Goal: Task Accomplishment & Management: Use online tool/utility

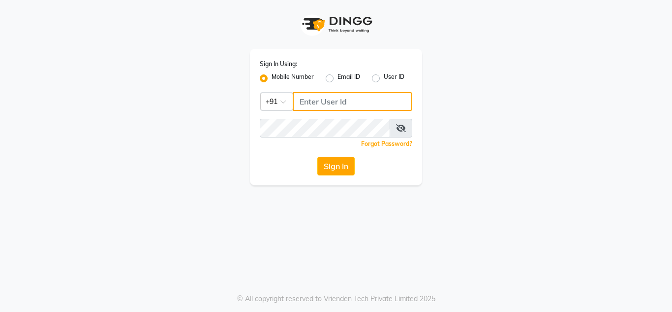
click at [330, 103] on input "Username" at bounding box center [353, 101] width 120 height 19
type input "8660779577"
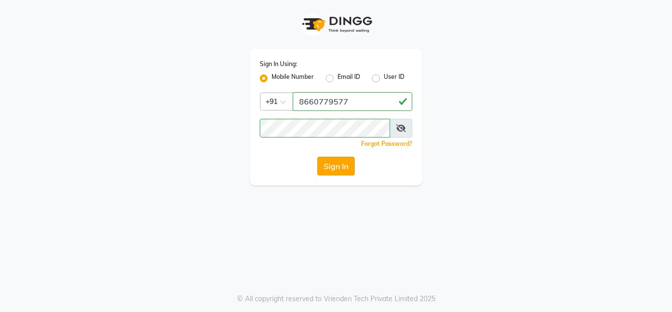
click at [336, 164] on button "Sign In" at bounding box center [336, 166] width 37 height 19
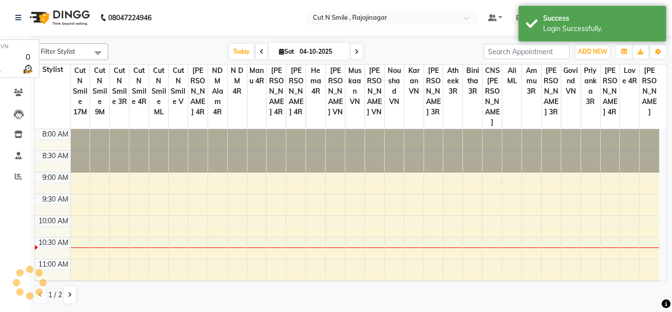
scroll to position [87, 0]
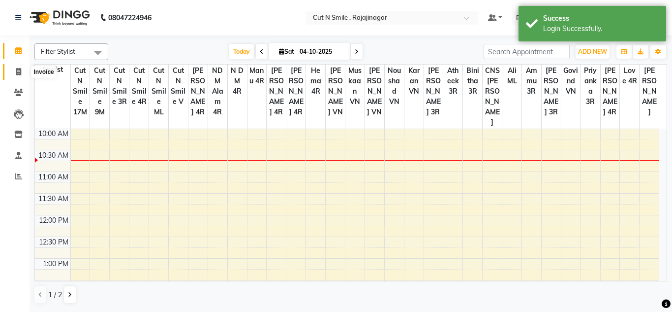
click at [20, 75] on icon at bounding box center [18, 71] width 5 height 7
select select "7187"
select select "service"
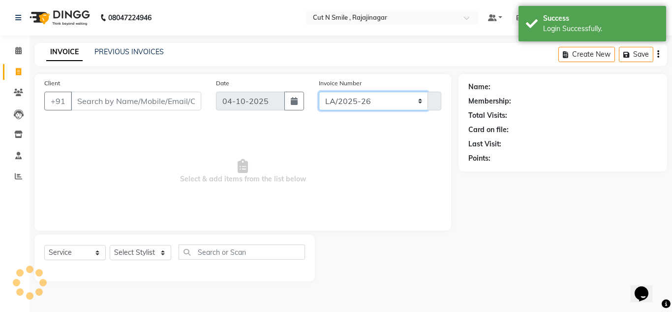
drag, startPoint x: 334, startPoint y: 99, endPoint x: 345, endPoint y: 110, distance: 15.7
click at [334, 99] on select "[PERSON_NAME]/25-26 LA/2025-26 SH/25 CH/25 SA/25" at bounding box center [374, 101] width 110 height 19
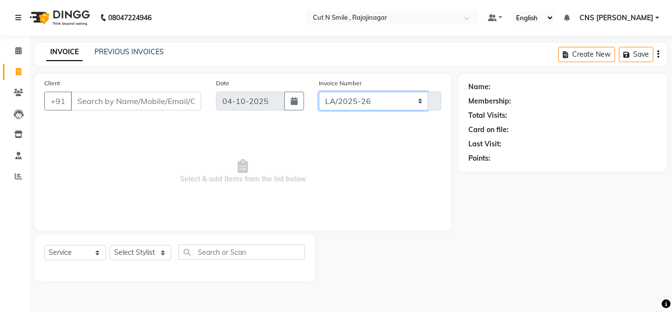
select select "8154"
click at [319, 92] on select "[PERSON_NAME]/25-26 LA/2025-26 SH/25 CH/25 SA/25" at bounding box center [374, 101] width 110 height 19
type input "750"
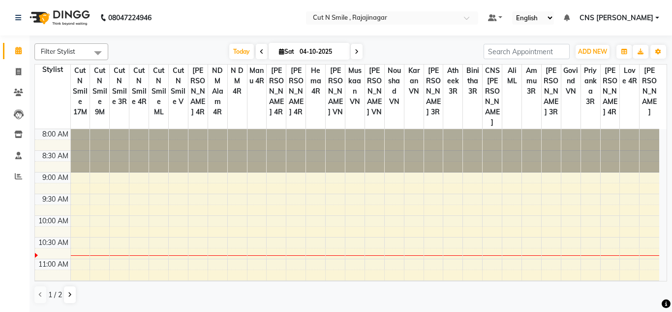
click at [14, 80] on li "Invoice" at bounding box center [15, 72] width 30 height 21
click at [20, 69] on icon at bounding box center [18, 71] width 5 height 7
select select "service"
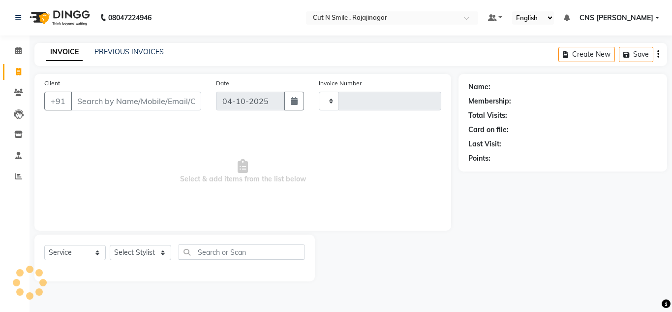
type input "136"
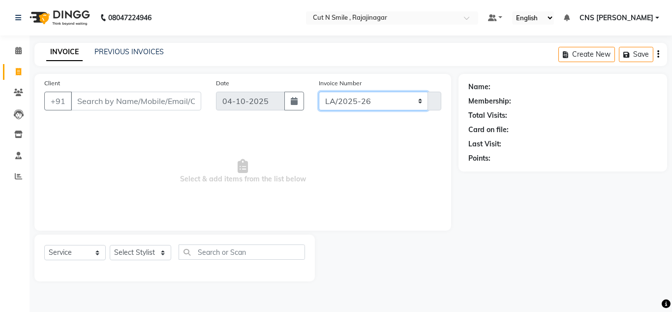
click at [364, 102] on select "[PERSON_NAME]/25-26 LA/2025-26 SH/25 CH/25 SA/25" at bounding box center [374, 101] width 110 height 19
select select "8154"
click at [319, 92] on select "[PERSON_NAME]/25-26 LA/2025-26 SH/25 CH/25 SA/25" at bounding box center [374, 101] width 110 height 19
type input "750"
